Goal: Task Accomplishment & Management: Use online tool/utility

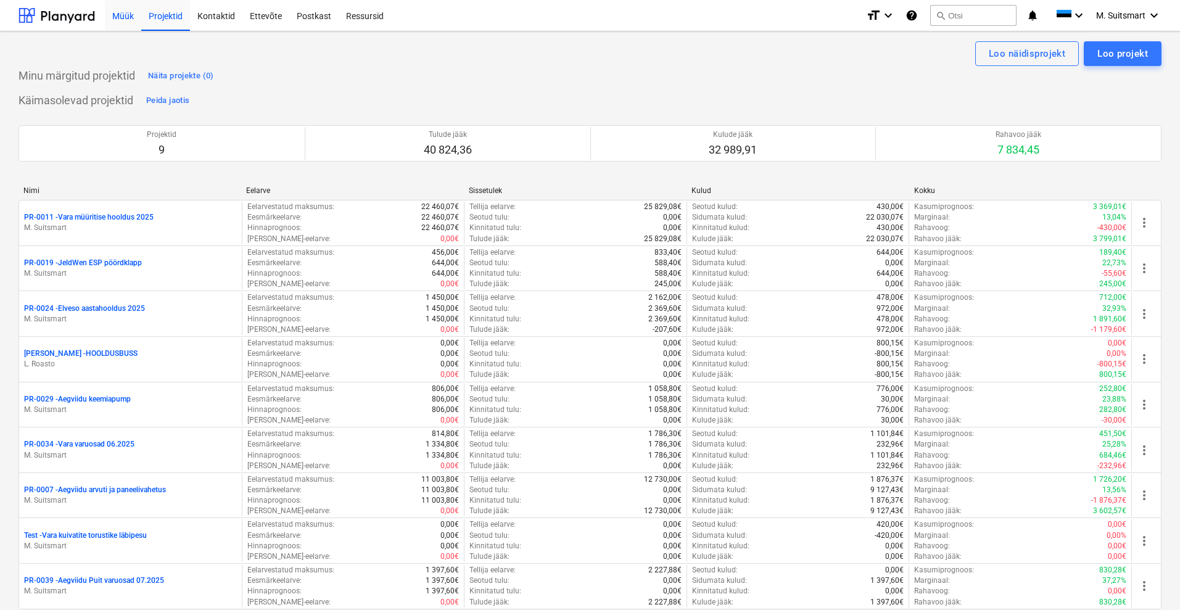
click at [125, 17] on div "Müük" at bounding box center [123, 14] width 36 height 31
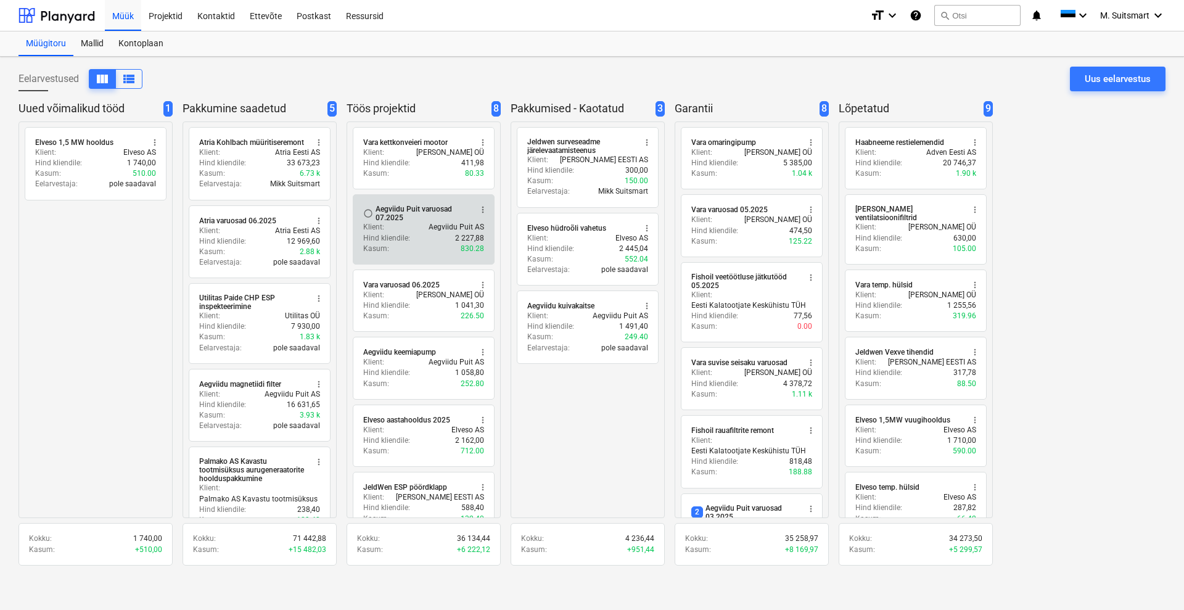
click at [432, 218] on div "Aegviidu Puit varuosad 07.2025" at bounding box center [423, 213] width 95 height 17
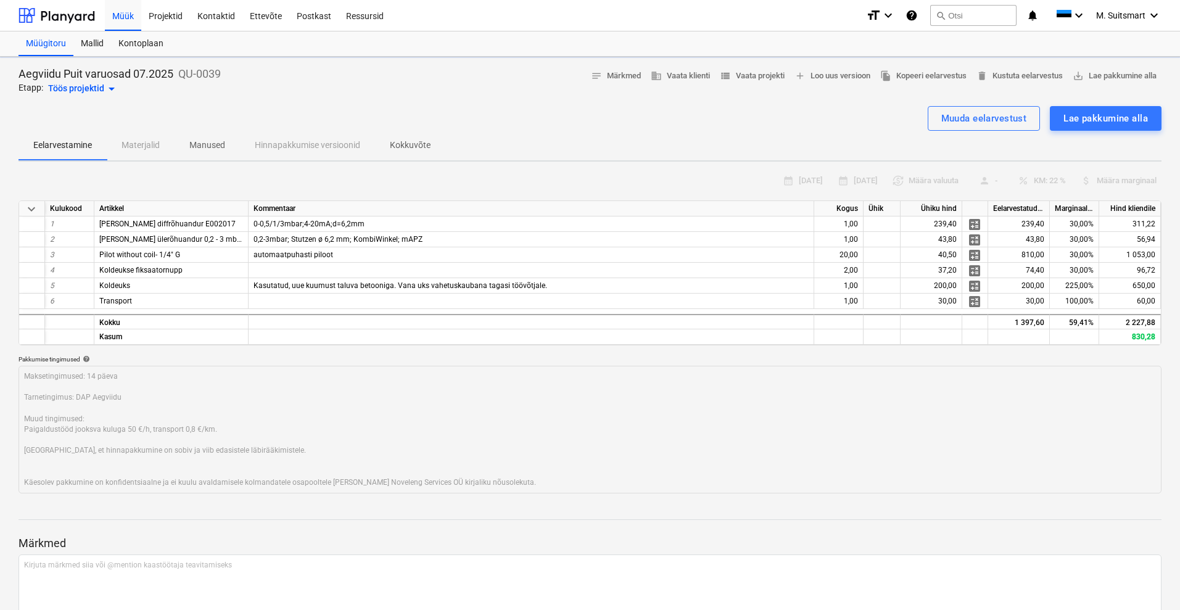
type textarea "x"
click at [169, 11] on div "Projektid" at bounding box center [165, 14] width 49 height 31
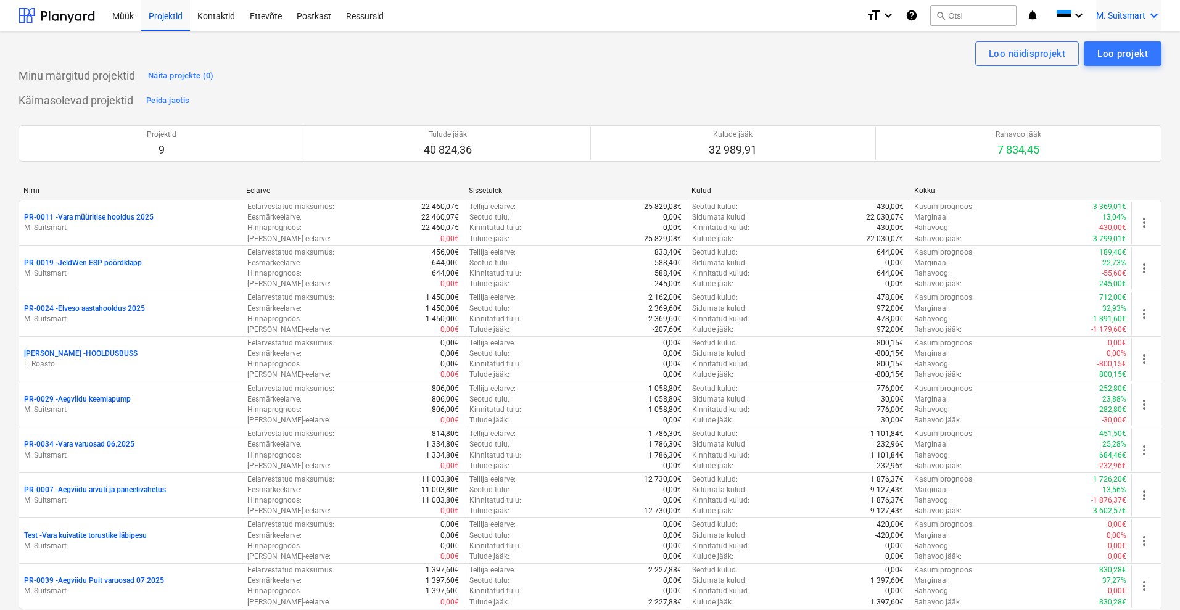
click at [1124, 12] on span "M. Suitsmart" at bounding box center [1120, 15] width 49 height 10
click at [1082, 51] on div "MS Novel Engineering OÜ" at bounding box center [1101, 51] width 105 height 17
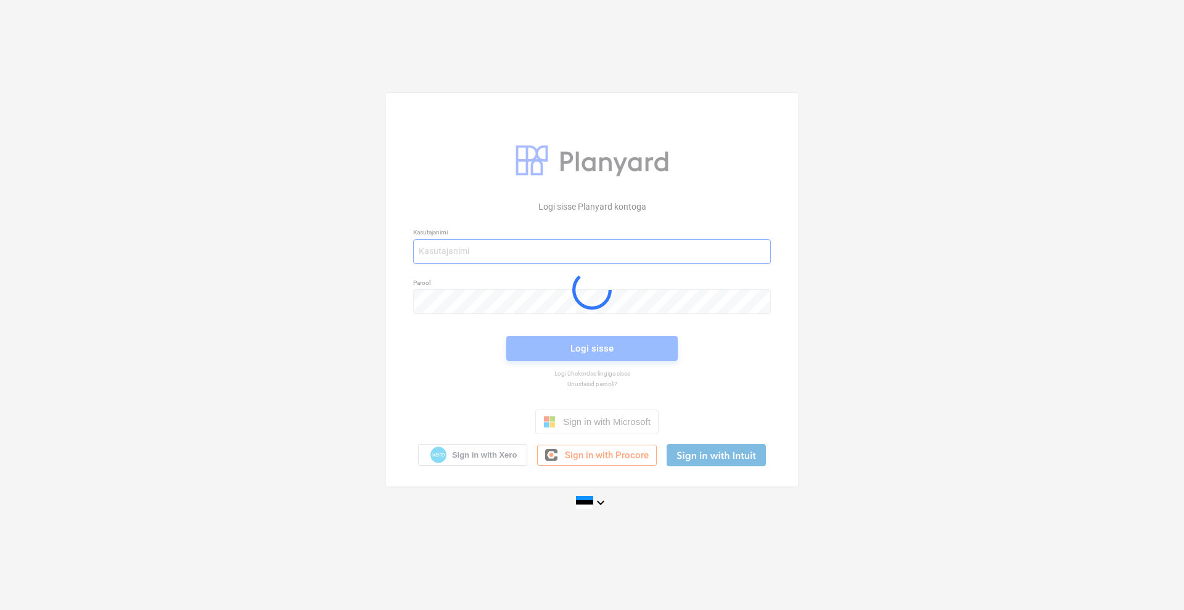
type input "[EMAIL_ADDRESS][DOMAIN_NAME]"
